Goal: Task Accomplishment & Management: Manage account settings

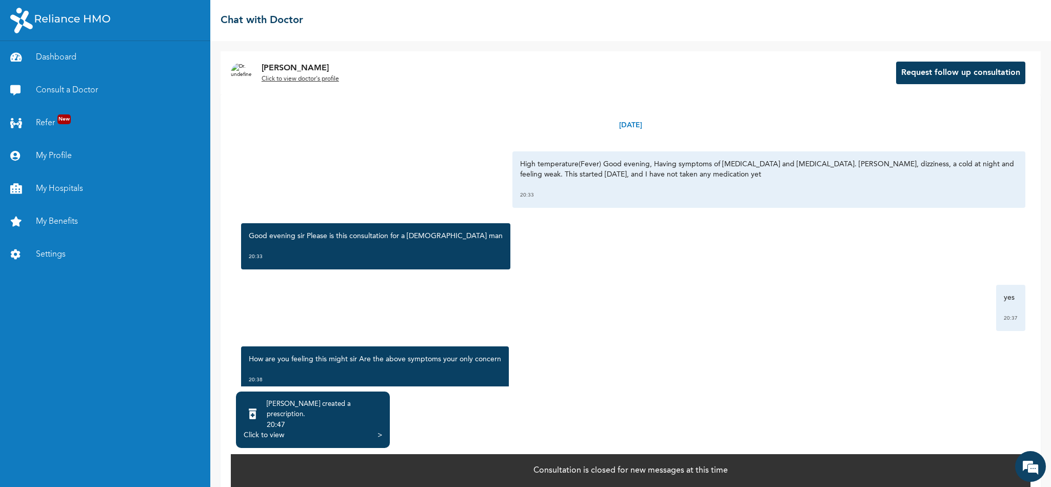
scroll to position [525, 0]
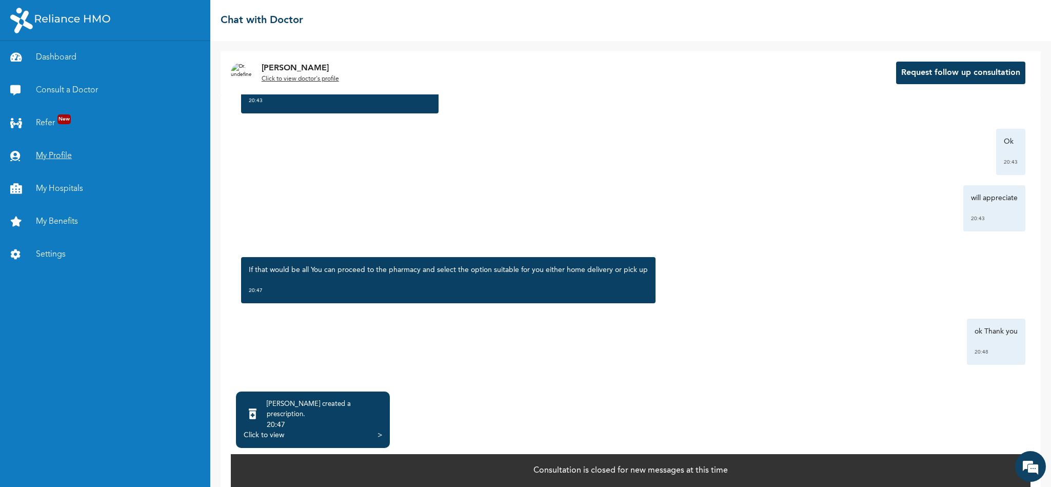
click at [56, 154] on link "My Profile" at bounding box center [105, 155] width 210 height 33
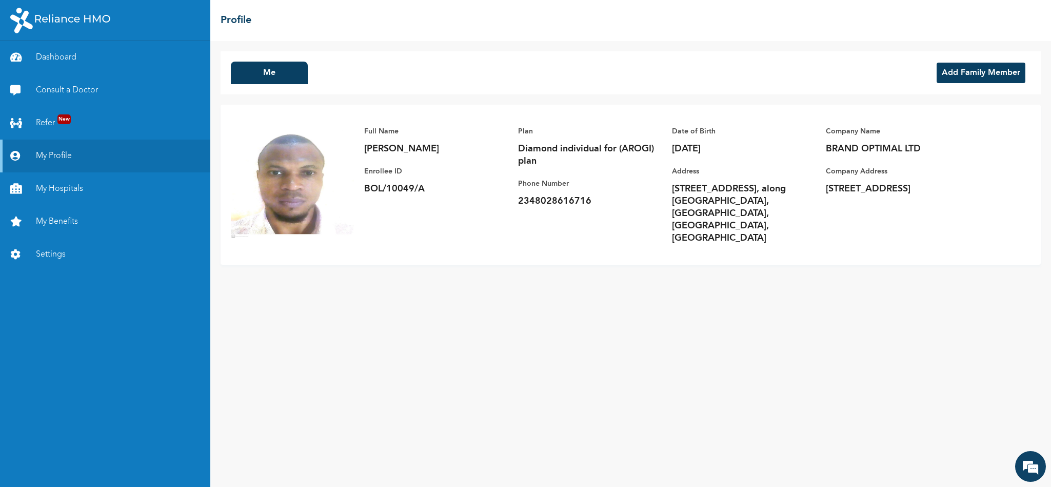
click at [953, 69] on button "Add Family Member" at bounding box center [980, 73] width 89 height 21
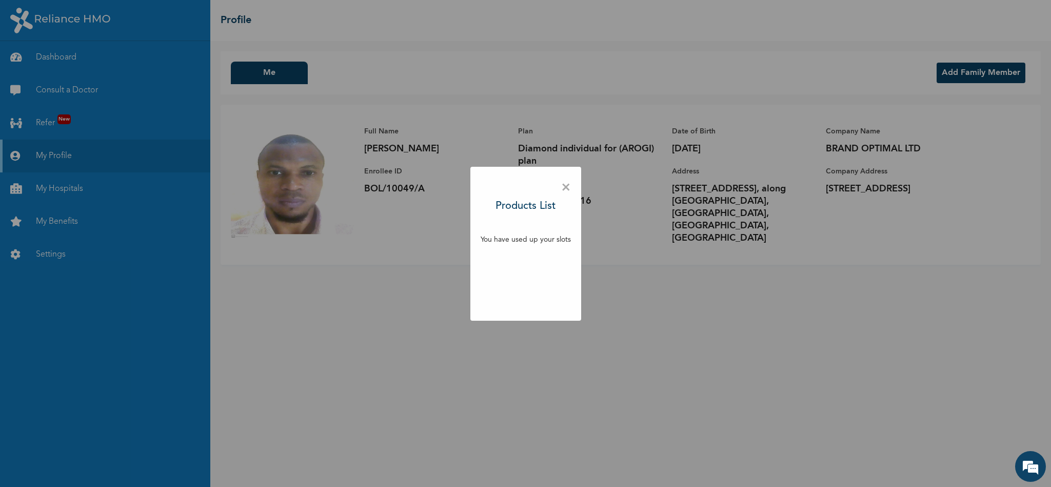
click at [565, 185] on span "×" at bounding box center [566, 188] width 10 height 22
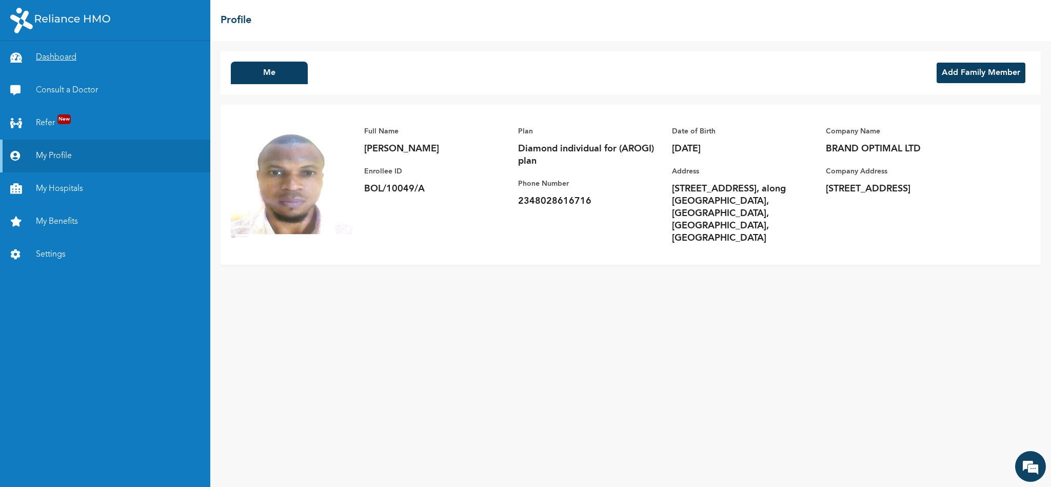
click at [70, 54] on link "Dashboard" at bounding box center [105, 57] width 210 height 33
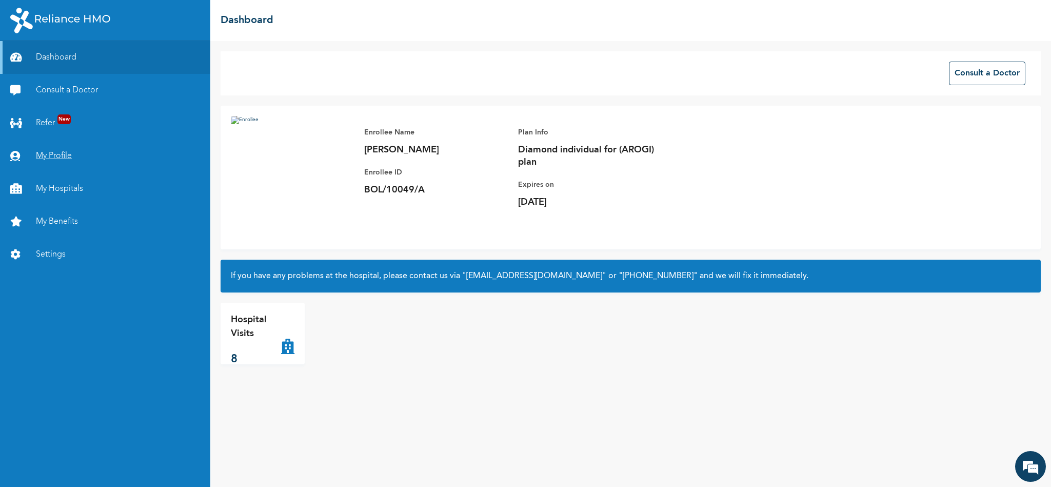
click at [64, 150] on link "My Profile" at bounding box center [105, 155] width 210 height 33
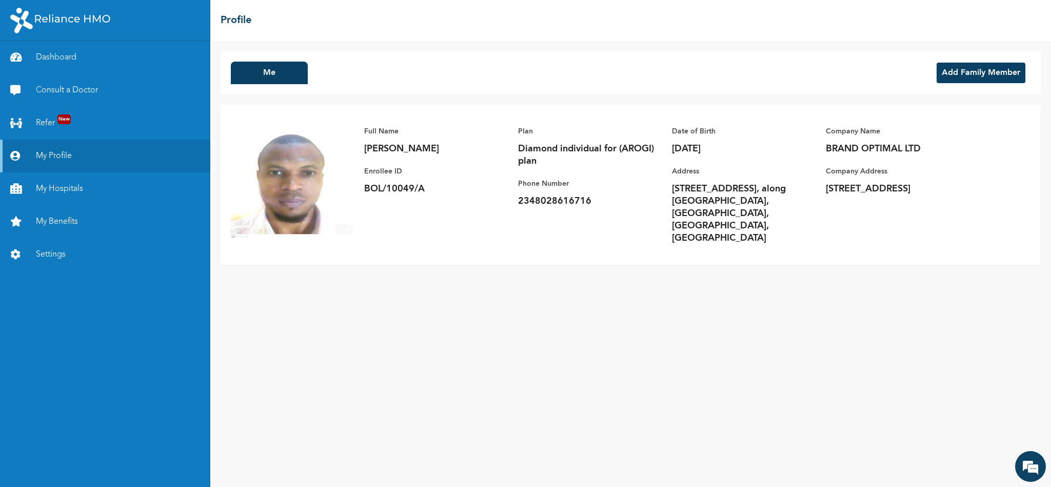
click at [972, 79] on button "Add Family Member" at bounding box center [980, 73] width 89 height 21
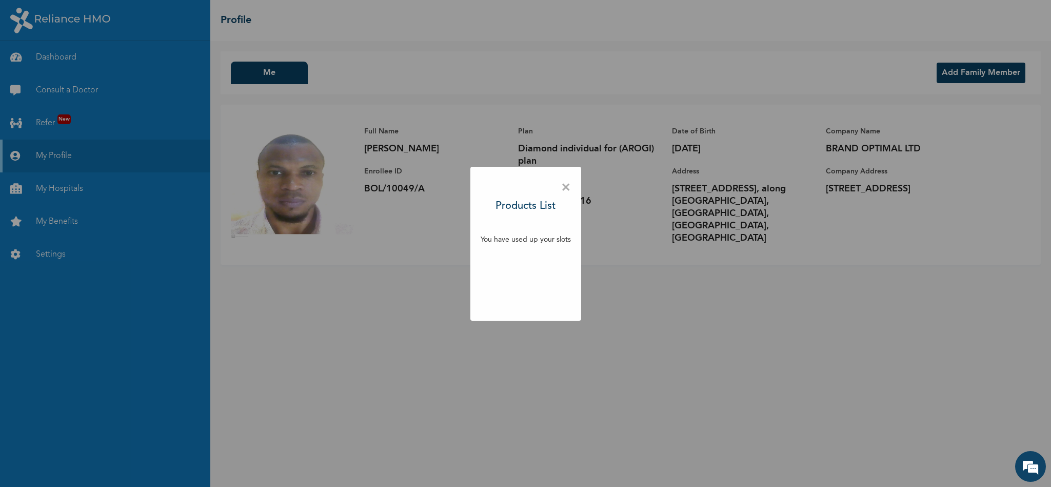
click at [565, 188] on span "×" at bounding box center [566, 188] width 10 height 22
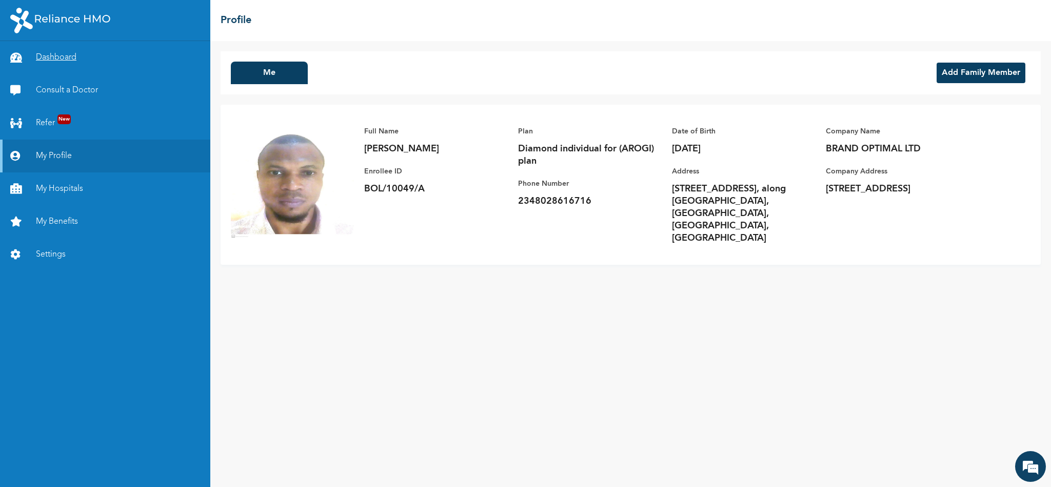
click at [57, 51] on link "Dashboard" at bounding box center [105, 57] width 210 height 33
